Goal: Find specific page/section: Find specific page/section

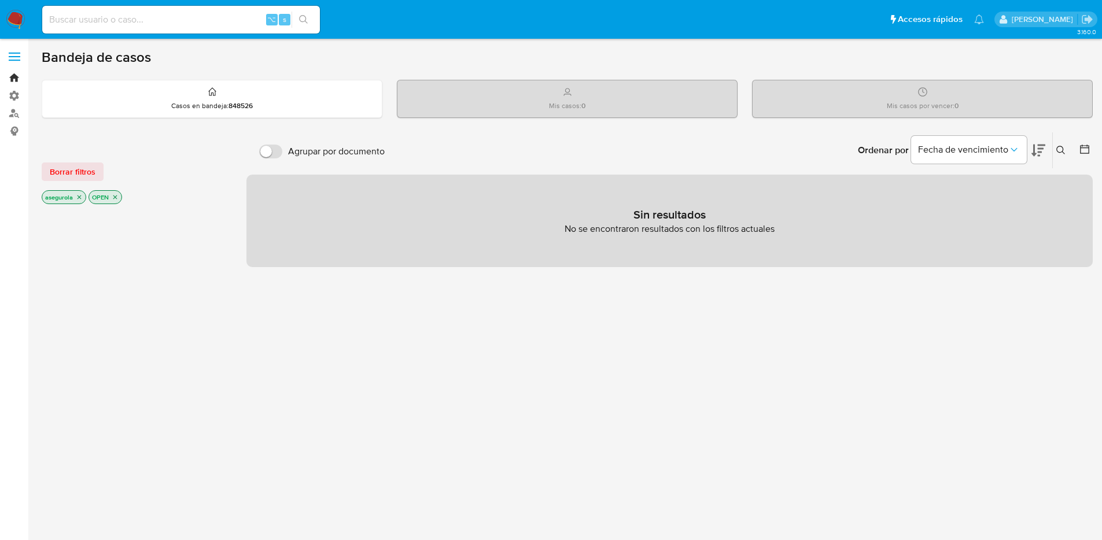
click at [11, 83] on link "Bandeja" at bounding box center [69, 78] width 138 height 18
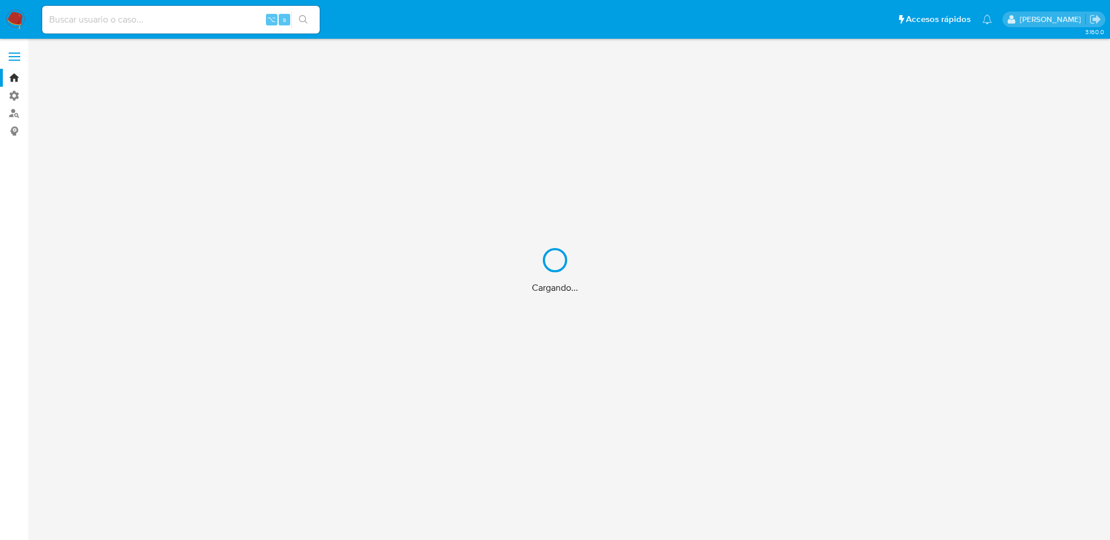
click at [345, 192] on div "Cargando..." at bounding box center [555, 270] width 1110 height 540
